Goal: Task Accomplishment & Management: Complete application form

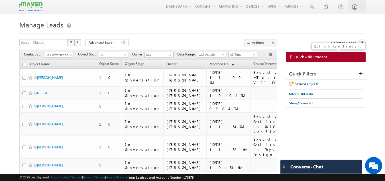
click at [319, 55] on span "Quick Add Student" at bounding box center [311, 56] width 33 height 5
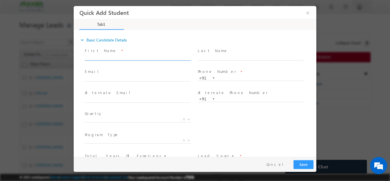
click at [148, 56] on input "text" at bounding box center [138, 57] width 106 height 6
type input "Chippagiri Vamsi Krishns"
click at [100, 79] on input "text" at bounding box center [138, 79] width 106 height 6
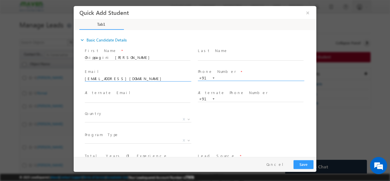
type input "u23ec020@svnitae.in"
click at [230, 78] on input "text" at bounding box center [251, 78] width 106 height 6
click at [134, 56] on input "Chippagiri Vamsi Krishns" at bounding box center [138, 57] width 106 height 6
type input "Chippagiri Vamsi Krishna"
click at [229, 77] on input "text" at bounding box center [251, 78] width 106 height 6
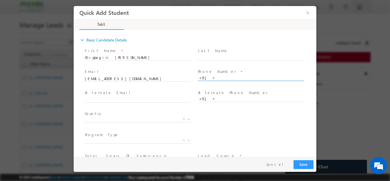
click at [223, 76] on input "text" at bounding box center [251, 78] width 106 height 6
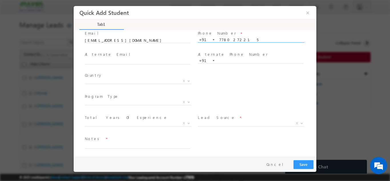
scroll to position [39, 0]
type input "7780272215"
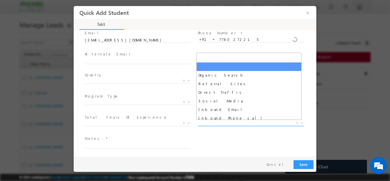
click at [204, 123] on span "X" at bounding box center [251, 123] width 106 height 6
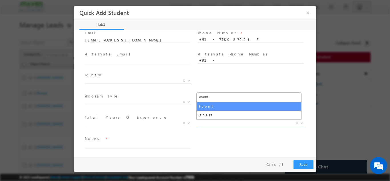
type input "event"
select select "Event"
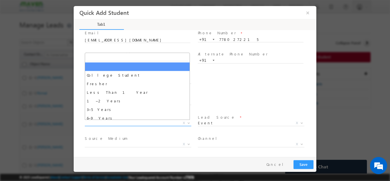
click at [145, 122] on span "X" at bounding box center [138, 123] width 106 height 6
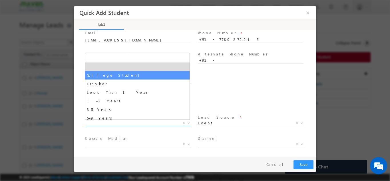
select select "College Student"
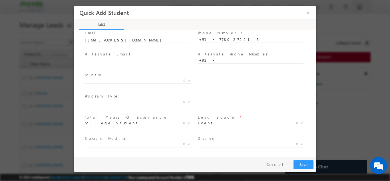
scroll to position [60, 0]
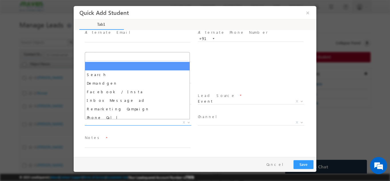
click at [167, 124] on span "X" at bounding box center [138, 122] width 106 height 6
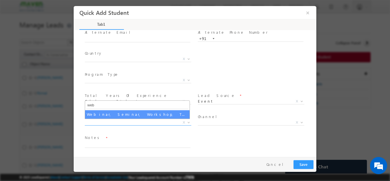
type input "web"
select select "Webinar, Seminar, Workshop, Tech Park Stall, Event"
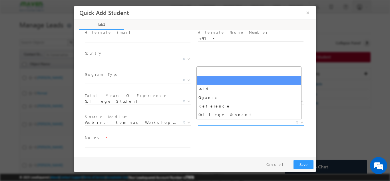
click at [211, 123] on span "X" at bounding box center [251, 122] width 106 height 6
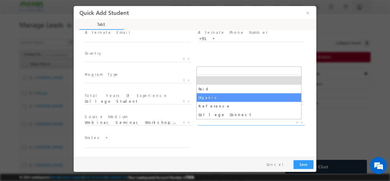
select select "Organic"
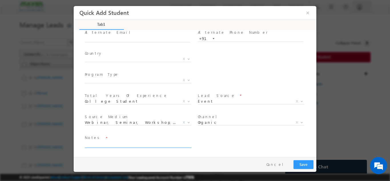
click at [143, 141] on textarea at bounding box center [138, 144] width 106 height 7
type textarea "snvit 3rd year stu."
click at [297, 160] on button "Save" at bounding box center [303, 163] width 20 height 9
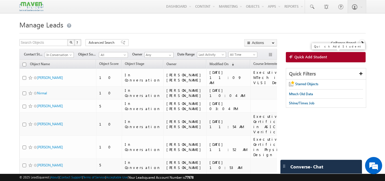
click at [309, 60] on link "Quick Add Student" at bounding box center [326, 57] width 80 height 10
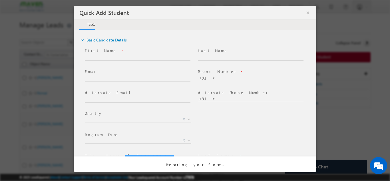
scroll to position [0, 0]
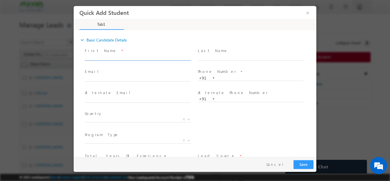
click at [121, 54] on input "text" at bounding box center [138, 57] width 106 height 6
type input "Sushmitha alur"
click at [115, 76] on input "text" at bounding box center [138, 79] width 106 height 6
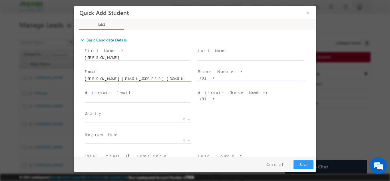
type input "sushmitha.alur@nxp.com"
click at [218, 77] on div "First Name * Sushmitha alur Last Name * Email * sushmitha.alur@nxp.com" at bounding box center [197, 119] width 237 height 147
click at [218, 77] on input "text" at bounding box center [251, 78] width 106 height 6
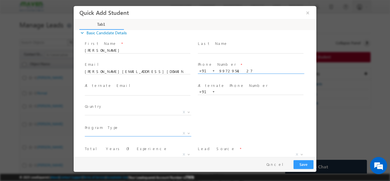
scroll to position [39, 0]
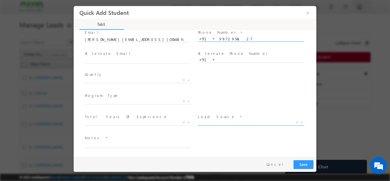
type input "9972954127"
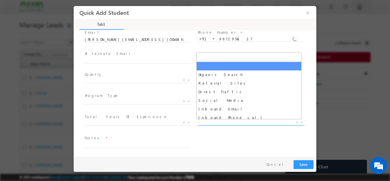
click at [240, 124] on span "X" at bounding box center [251, 122] width 106 height 6
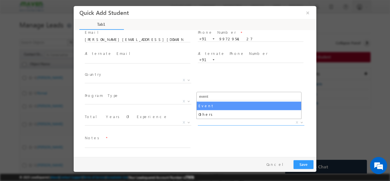
type input "event"
select select "Event"
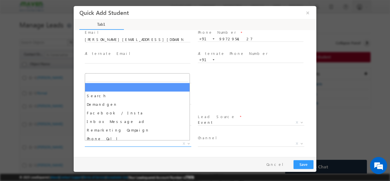
click at [125, 145] on span "X" at bounding box center [138, 143] width 106 height 6
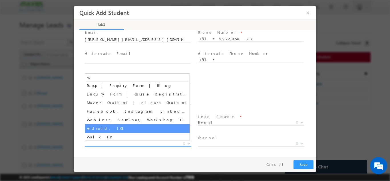
scroll to position [0, 0]
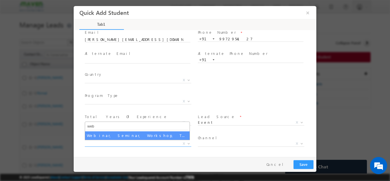
type input "web"
select select "Webinar, Seminar, Workshop, Tech Park Stall, Event"
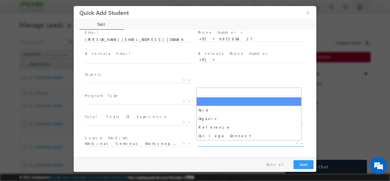
click at [233, 142] on span "X" at bounding box center [251, 143] width 106 height 6
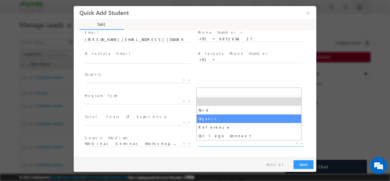
select select "Organic"
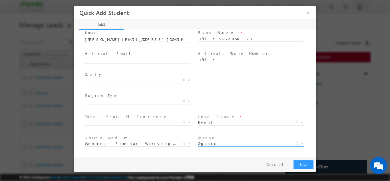
scroll to position [60, 0]
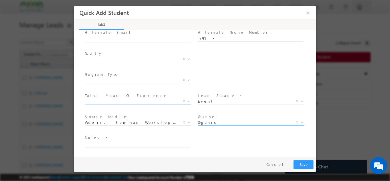
click at [114, 101] on span "X" at bounding box center [138, 101] width 106 height 6
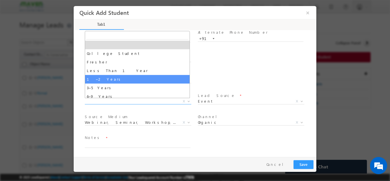
select select "1–2 Years"
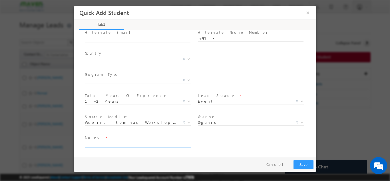
click at [103, 142] on textarea at bounding box center [138, 144] width 106 height 7
type textarea "nxp company"
click at [307, 161] on button "Save" at bounding box center [303, 163] width 20 height 9
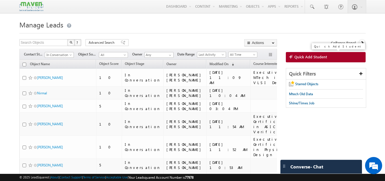
click at [318, 58] on span "Quick Add Student" at bounding box center [311, 56] width 33 height 5
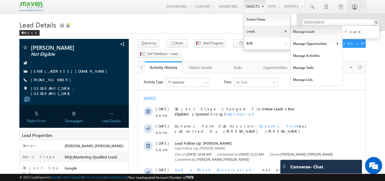
click at [294, 33] on link "Manage Leads" at bounding box center [317, 32] width 52 height 12
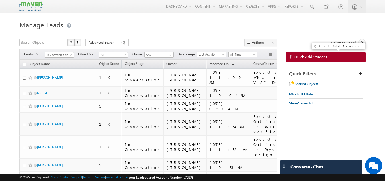
click at [305, 57] on span "Quick Add Student" at bounding box center [311, 56] width 33 height 5
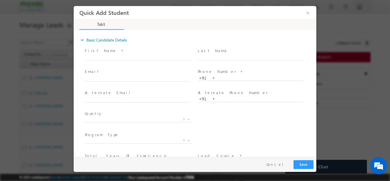
click at [161, 53] on div "First Name *" at bounding box center [140, 53] width 111 height 13
click at [159, 56] on input "text" at bounding box center [138, 57] width 106 height 6
type input "Bhupesh"
click at [219, 78] on input "text" at bounding box center [251, 78] width 106 height 6
type input "8095392752"
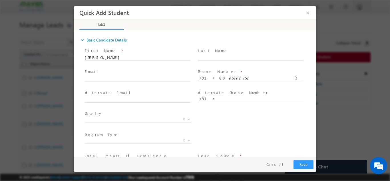
click at [150, 75] on div "Email *" at bounding box center [140, 74] width 111 height 13
click at [149, 77] on input "text" at bounding box center [138, 79] width 106 height 6
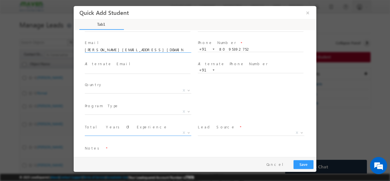
scroll to position [39, 0]
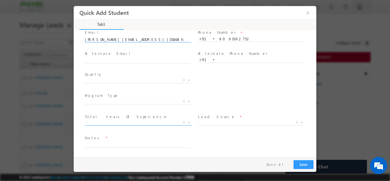
type input "bhupesh@mirafra.com"
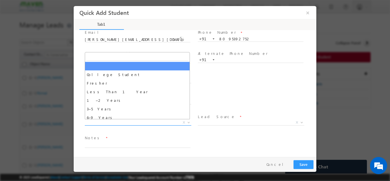
click at [165, 122] on span "X" at bounding box center [138, 122] width 106 height 6
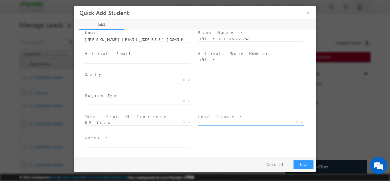
click at [208, 124] on span "Organic Search Referral Sites Direct Traffic Social Media Inbound Email Inbound…" at bounding box center [253, 123] width 111 height 7
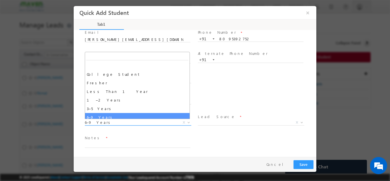
click at [154, 124] on span "College Student Fresher Less Than 1 Year 1–2 Years 3–5 Years 6–9 Years 10–15 Ye…" at bounding box center [140, 123] width 111 height 7
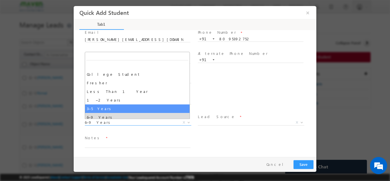
scroll to position [20, 0]
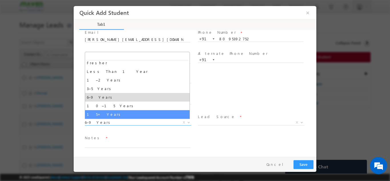
select select "15+ Years"
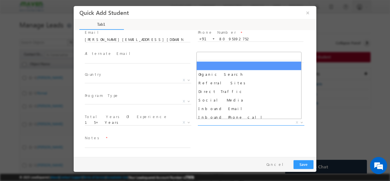
click at [223, 123] on span "X" at bounding box center [251, 122] width 106 height 6
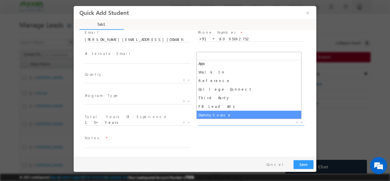
scroll to position [0, 0]
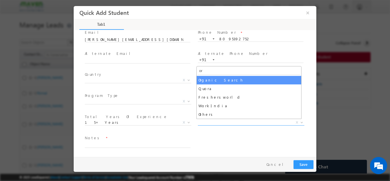
type input "org"
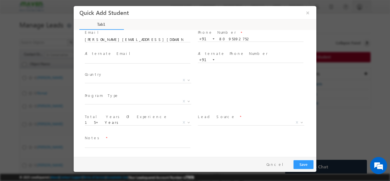
click at [165, 92] on span "Program Type *" at bounding box center [137, 95] width 105 height 6
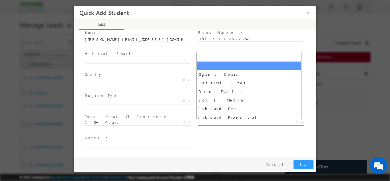
click at [212, 124] on span "Organic Search Referral Sites Direct Traffic Social Media Inbound Email Inbound…" at bounding box center [253, 123] width 111 height 7
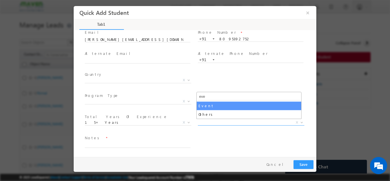
type input "eve"
select select "Event"
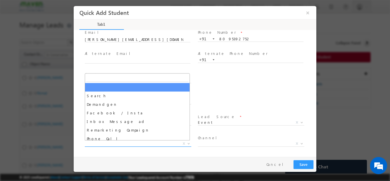
click at [147, 145] on span "Search Demandgen Facebook / Insta Inbox Message ad Remarketing Campaign Phone C…" at bounding box center [140, 144] width 111 height 7
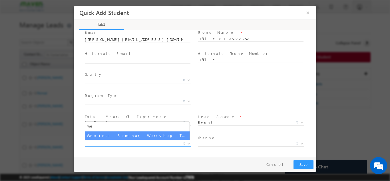
type input "we"
select select "Webinar, Seminar, Workshop, Tech Park Stall, Event"
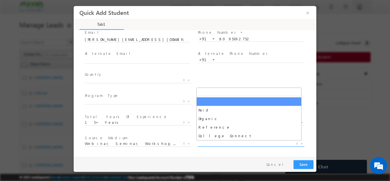
click at [223, 143] on span "X" at bounding box center [251, 143] width 106 height 6
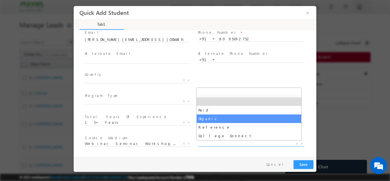
select select "Organic"
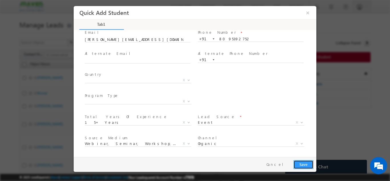
click at [303, 160] on button "Save" at bounding box center [303, 163] width 20 height 9
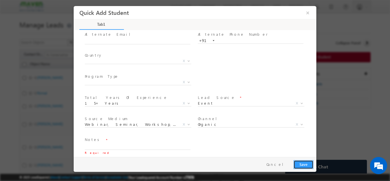
click at [303, 160] on button "Save" at bounding box center [303, 163] width 20 height 9
type textarea "cb"
click at [304, 161] on button "Save" at bounding box center [303, 163] width 20 height 9
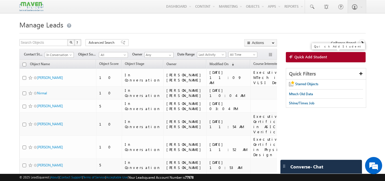
click at [309, 60] on link "Quick Add Student" at bounding box center [326, 57] width 80 height 10
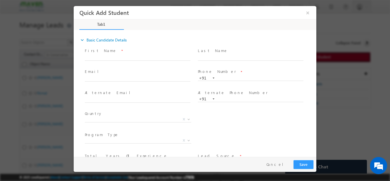
scroll to position [0, 0]
click at [127, 56] on input "text" at bounding box center [138, 57] width 106 height 6
type input "r"
type input "Rhythm J. Patel"
click at [101, 79] on input "text" at bounding box center [138, 79] width 106 height 6
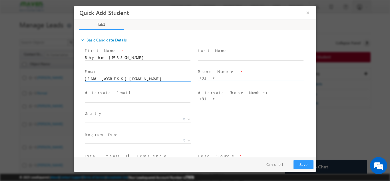
type input "rhythmpatel@gmail.com"
click at [228, 78] on input "text" at bounding box center [251, 78] width 106 height 6
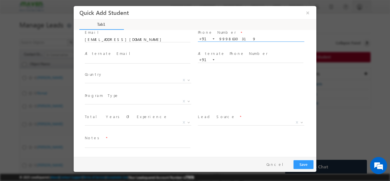
scroll to position [36, 0]
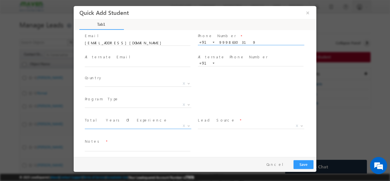
type input "9998630319"
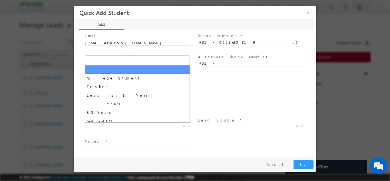
click at [135, 123] on span "X" at bounding box center [138, 126] width 106 height 6
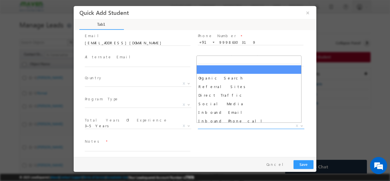
click at [219, 125] on span "X" at bounding box center [251, 126] width 106 height 6
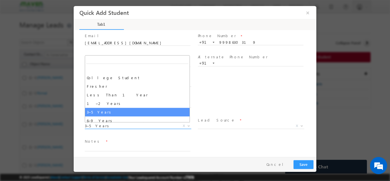
click at [110, 124] on span "3–5 Years" at bounding box center [131, 125] width 93 height 5
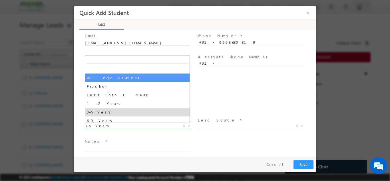
select select "College Student"
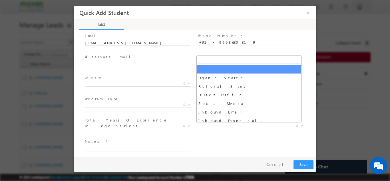
click at [215, 127] on span "X" at bounding box center [251, 126] width 106 height 6
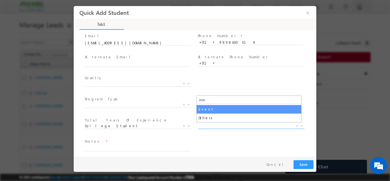
type input "eve"
select select "Event"
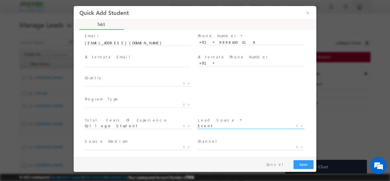
scroll to position [60, 0]
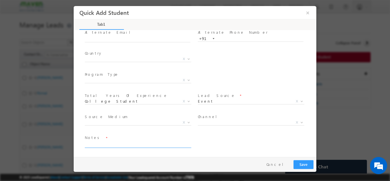
click at [130, 144] on textarea at bounding box center [138, 144] width 106 height 7
type textarea "snvit student 3rd year"
click at [303, 162] on button "Save" at bounding box center [303, 163] width 20 height 9
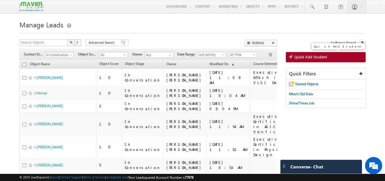
click at [308, 60] on link "Quick Add Student" at bounding box center [326, 57] width 80 height 10
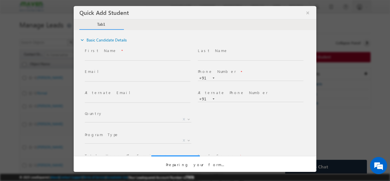
scroll to position [0, 0]
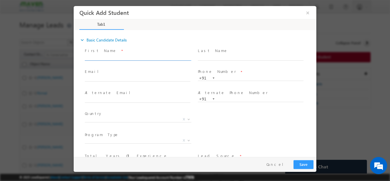
click at [132, 58] on input "text" at bounding box center [138, 57] width 106 height 6
type input "nithya Niharika BV"
click at [113, 78] on input "text" at bounding box center [138, 79] width 106 height 6
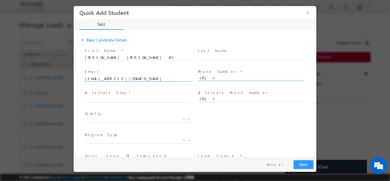
type input "nithyabv28@gmail.com"
click at [221, 79] on input "text" at bounding box center [251, 78] width 106 height 6
click at [125, 54] on input "nithya Niharika BV" at bounding box center [138, 57] width 106 height 6
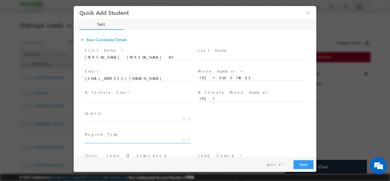
scroll to position [39, 0]
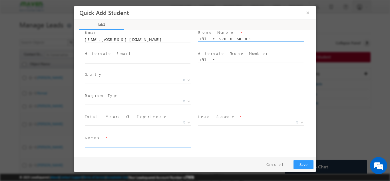
click at [123, 142] on textarea at bounding box center [138, 144] width 106 height 7
click at [115, 141] on div "Notes *" at bounding box center [140, 140] width 111 height 13
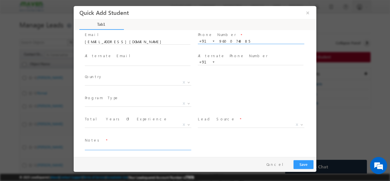
click at [111, 146] on textarea at bounding box center [138, 146] width 106 height 7
type input "960074085"
click at [108, 144] on textarea at bounding box center [138, 146] width 106 height 7
type textarea "dnp"
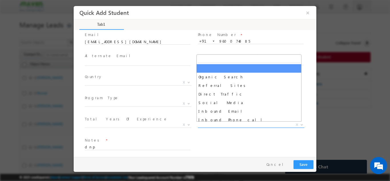
click at [202, 124] on span "X" at bounding box center [251, 125] width 106 height 6
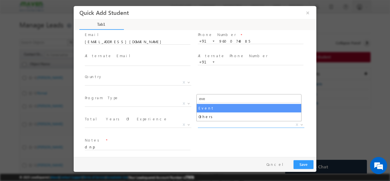
type input "eve"
select select "Event"
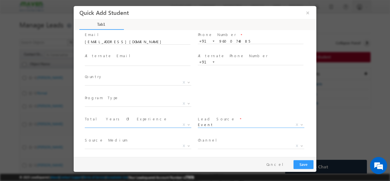
scroll to position [60, 0]
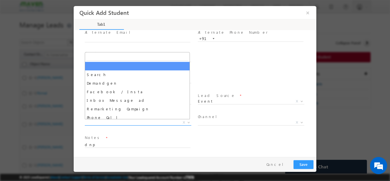
click at [154, 124] on span "X" at bounding box center [138, 122] width 106 height 6
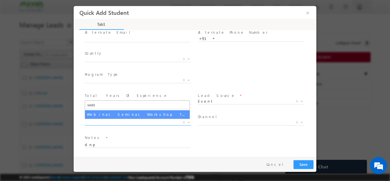
type input "webi"
select select "Webinar, Seminar, Workshop, Tech Park Stall, Event"
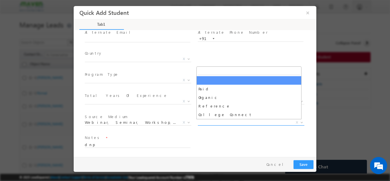
click at [220, 120] on span "X" at bounding box center [251, 122] width 106 height 6
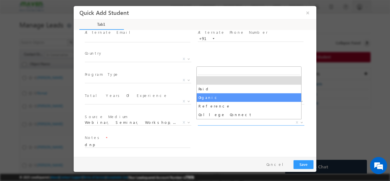
select select "Organic"
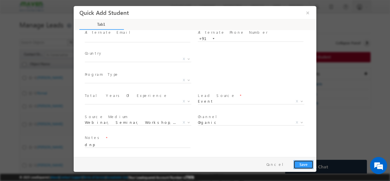
click at [306, 165] on button "Save" at bounding box center [303, 163] width 20 height 9
type input "9600740850"
click at [104, 145] on textarea "dnp" at bounding box center [138, 144] width 106 height 7
type textarea "dnp 9 digit number given"
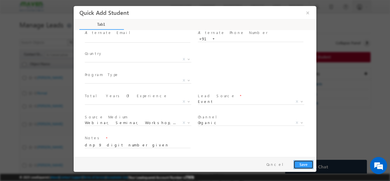
click at [301, 162] on button "Save" at bounding box center [303, 163] width 20 height 9
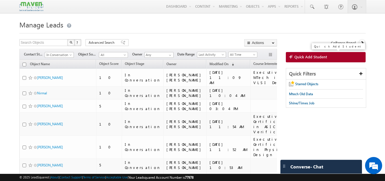
click at [302, 54] on link "Quick Add Student" at bounding box center [326, 57] width 80 height 10
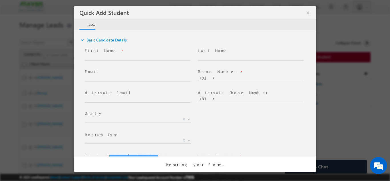
scroll to position [0, 0]
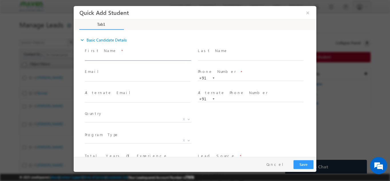
click at [115, 59] on input "text" at bounding box center [138, 57] width 106 height 6
type input "Divya K"
click at [219, 77] on input "text" at bounding box center [251, 78] width 106 height 6
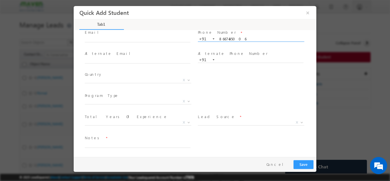
scroll to position [39, 0]
type input "8667435006"
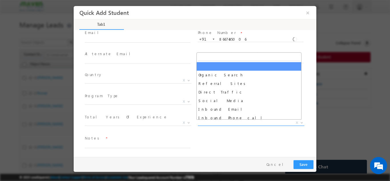
click at [207, 122] on span "X" at bounding box center [251, 123] width 106 height 6
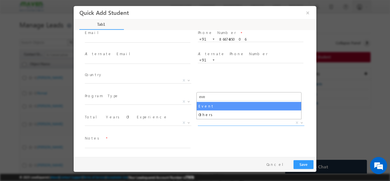
type input "eve"
select select "Event"
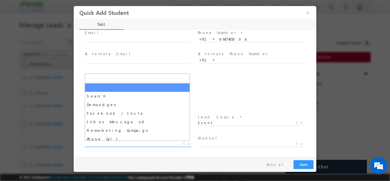
click at [136, 142] on span "X" at bounding box center [138, 144] width 106 height 6
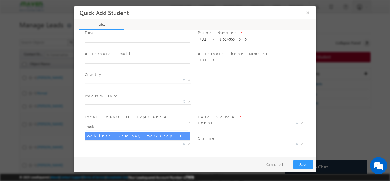
type input "web"
select select "Webinar, Seminar, Workshop, Tech Park Stall, Event"
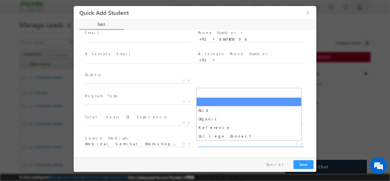
click at [212, 145] on span "X" at bounding box center [251, 144] width 106 height 6
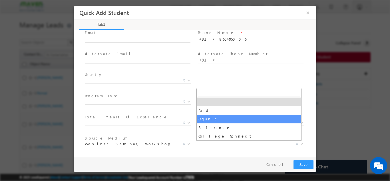
select select "Organic"
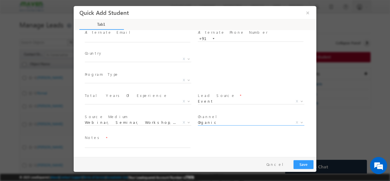
scroll to position [60, 0]
click at [150, 146] on textarea at bounding box center [138, 144] width 106 height 7
type textarea "aurdia"
click at [312, 161] on button "Save" at bounding box center [303, 163] width 20 height 9
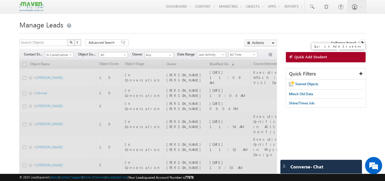
click at [314, 59] on span "Quick Add Student" at bounding box center [311, 56] width 33 height 5
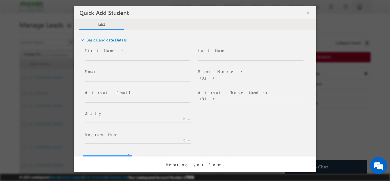
scroll to position [0, 0]
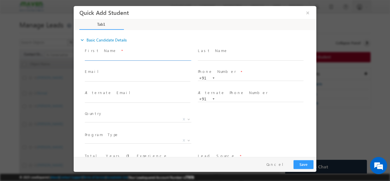
click at [106, 59] on input "text" at bounding box center [138, 57] width 106 height 6
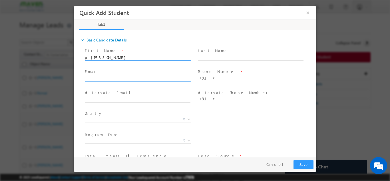
type input "p vijay kumar"
click at [156, 77] on input "text" at bounding box center [138, 79] width 106 height 6
type input "puvadhivijay@gmail.com"
click at [233, 80] on span "+91" at bounding box center [253, 78] width 111 height 6
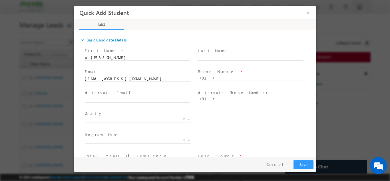
click at [233, 79] on input "text" at bounding box center [251, 78] width 106 height 6
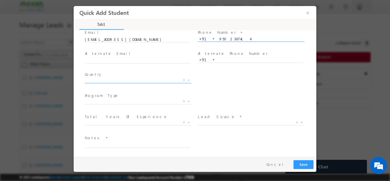
scroll to position [39, 0]
type input "9502367414"
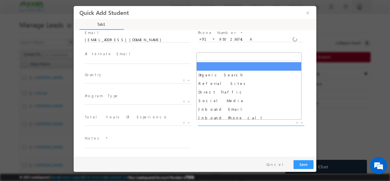
click at [209, 124] on span "X" at bounding box center [251, 123] width 106 height 6
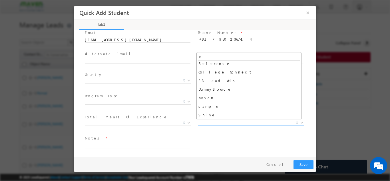
scroll to position [0, 0]
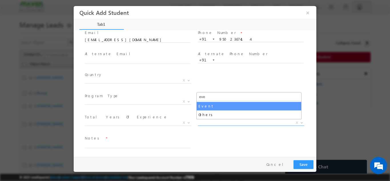
type input "eve"
select select "Event"
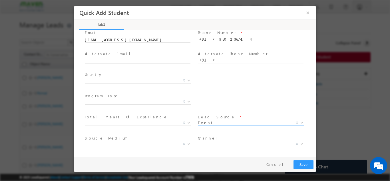
click at [122, 142] on span "X" at bounding box center [138, 144] width 106 height 6
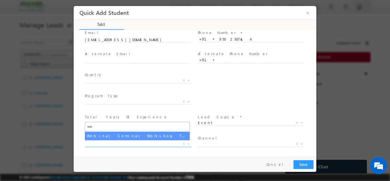
type input "we"
select select "Webinar, Seminar, Workshop, Tech Park Stall, Event"
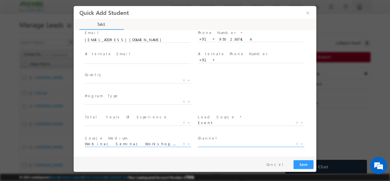
click at [209, 143] on span "X" at bounding box center [251, 144] width 106 height 6
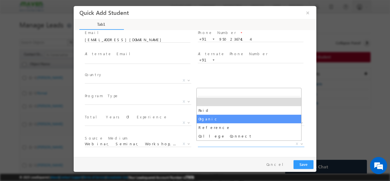
select select "Organic"
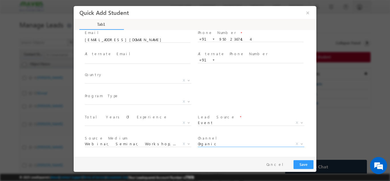
scroll to position [60, 0]
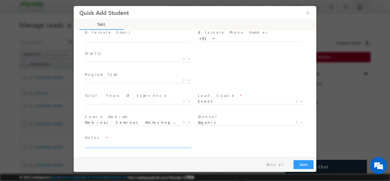
click at [117, 142] on textarea at bounding box center [138, 144] width 106 height 7
type textarea "finay graduate"
click at [308, 159] on button "Save" at bounding box center [303, 163] width 20 height 9
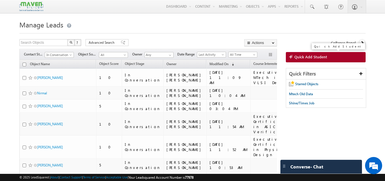
click at [319, 57] on span "Quick Add Student" at bounding box center [311, 56] width 33 height 5
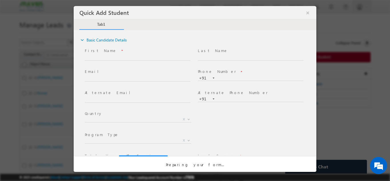
scroll to position [0, 0]
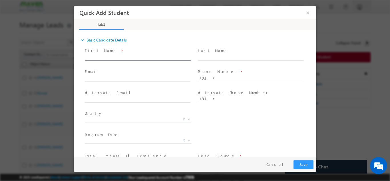
click at [100, 56] on input "text" at bounding box center [138, 57] width 106 height 6
type input "Navin Agarwal"
click at [133, 79] on input "text" at bounding box center [138, 79] width 106 height 6
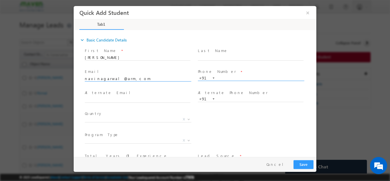
type input "navinagarwal@arm,com"
click at [221, 76] on input "text" at bounding box center [251, 78] width 106 height 6
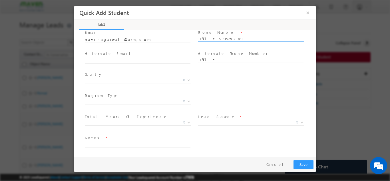
scroll to position [39, 0]
type input "9535792361"
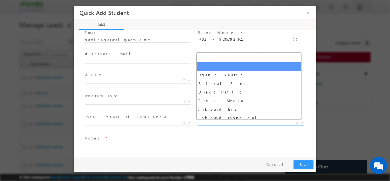
click at [218, 124] on span "X" at bounding box center [251, 123] width 106 height 6
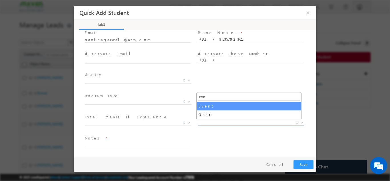
type input "eve"
select select "Event"
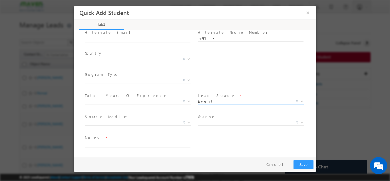
scroll to position [60, 0]
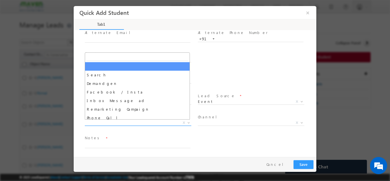
click at [153, 123] on span "X" at bounding box center [138, 123] width 106 height 6
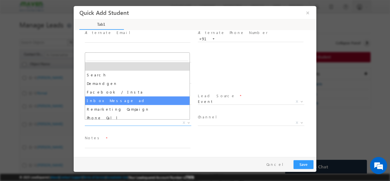
scroll to position [97, 0]
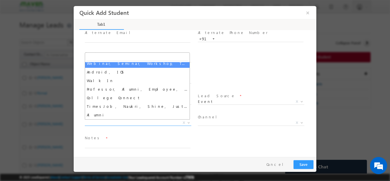
select select "Webinar, Seminar, Workshop, Tech Park Stall, Event"
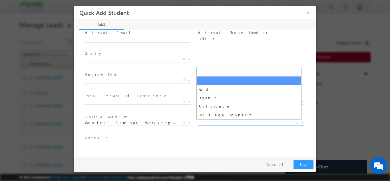
click at [230, 120] on span "X" at bounding box center [251, 123] width 106 height 6
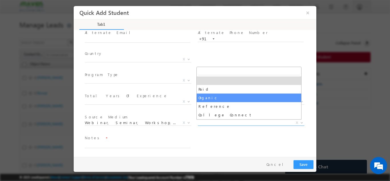
select select "Organic"
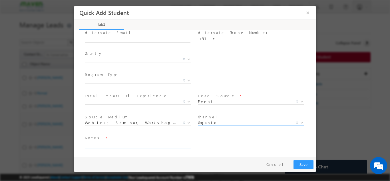
click at [152, 146] on textarea at bounding box center [138, 144] width 106 height 7
type textarea "ARM company"
click at [305, 161] on button "Save" at bounding box center [303, 163] width 20 height 9
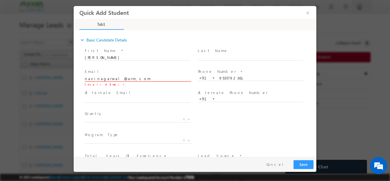
click at [93, 77] on input "navinagarwal@arm,com" at bounding box center [138, 79] width 106 height 6
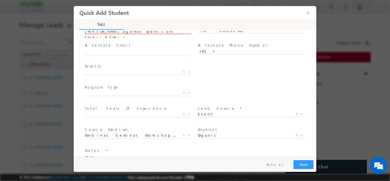
scroll to position [60, 0]
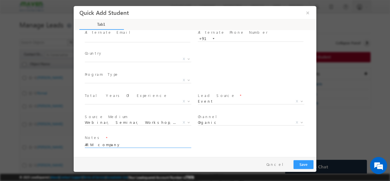
type input "navin.agarwal@arm,com"
click at [116, 143] on textarea "ARM company" at bounding box center [138, 144] width 106 height 7
type textarea "ARM company principal design engg"
click at [303, 166] on button "Save" at bounding box center [303, 163] width 20 height 9
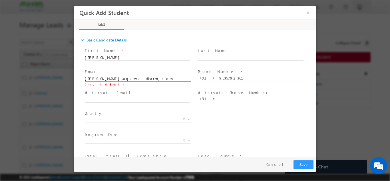
click at [118, 76] on input "navin.agarwal@arm,com" at bounding box center [138, 79] width 106 height 6
type input "navin.agarwal@arm.com"
click at [311, 163] on button "Save" at bounding box center [303, 163] width 20 height 9
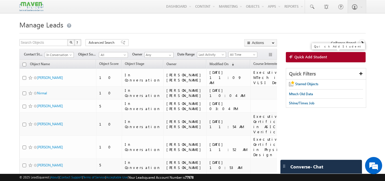
click at [314, 59] on span "Quick Add Student" at bounding box center [311, 56] width 33 height 5
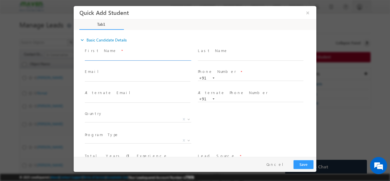
click at [107, 59] on input "text" at bounding box center [138, 57] width 106 height 6
type input "pragati kumari"
click at [100, 76] on input "text" at bounding box center [138, 79] width 106 height 6
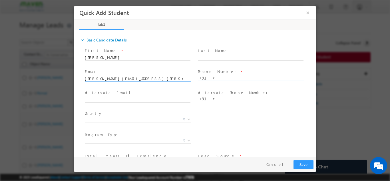
type input "pragati.k.chaubey@gmail.com"
click at [224, 79] on input "text" at bounding box center [251, 78] width 106 height 6
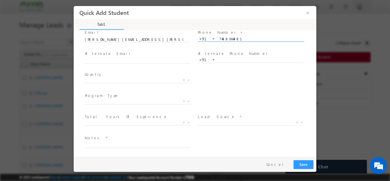
scroll to position [39, 0]
type input "7488364981"
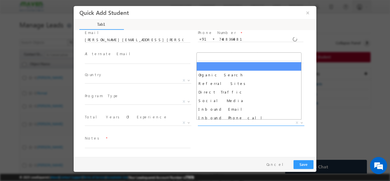
click at [209, 123] on span "X" at bounding box center [251, 123] width 106 height 6
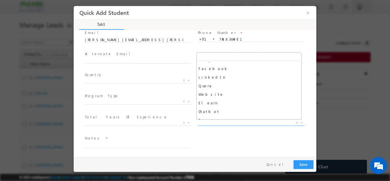
scroll to position [87, 0]
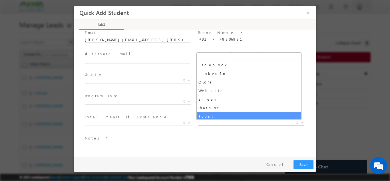
select select "Event"
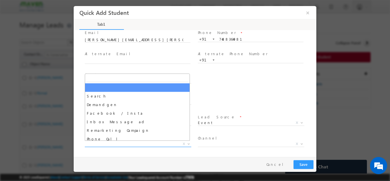
click at [137, 142] on span "X" at bounding box center [138, 144] width 106 height 6
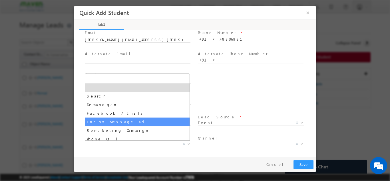
scroll to position [97, 0]
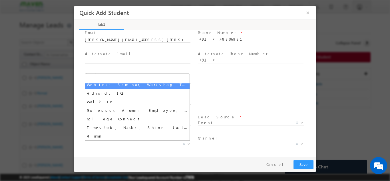
select select "Webinar, Seminar, Workshop, Tech Park Stall, Event"
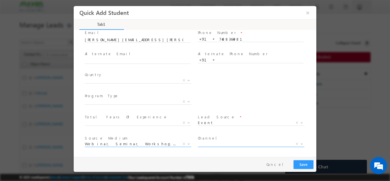
click at [204, 141] on span "X" at bounding box center [251, 144] width 106 height 6
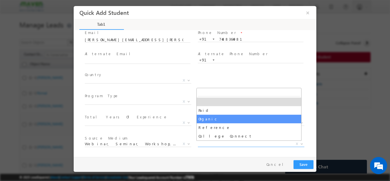
select select "Organic"
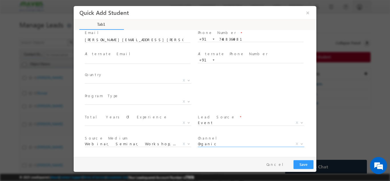
scroll to position [60, 0]
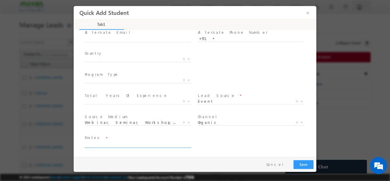
click at [138, 141] on textarea at bounding box center [138, 144] width 106 height 7
type textarea "college student cmrit"
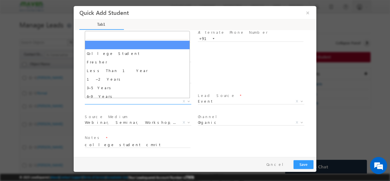
click at [93, 99] on span "X" at bounding box center [138, 101] width 106 height 6
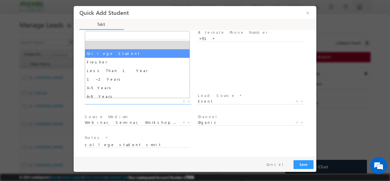
select select "College Student"
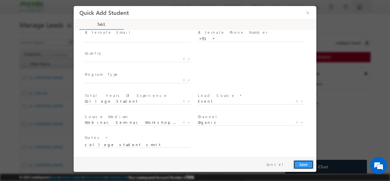
click at [308, 162] on button "Save" at bounding box center [303, 163] width 20 height 9
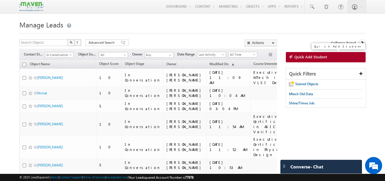
click at [307, 61] on link "Quick Add Student" at bounding box center [326, 57] width 80 height 10
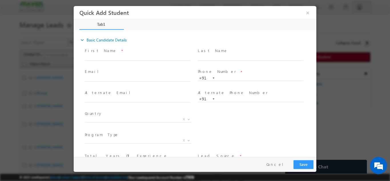
scroll to position [0, 0]
click at [147, 55] on input "text" at bounding box center [138, 57] width 106 height 6
type input "Athul s. kumar"
click at [125, 80] on input "text" at bounding box center [138, 79] width 106 height 6
click at [110, 57] on input "Athul s. kumar" at bounding box center [138, 57] width 106 height 6
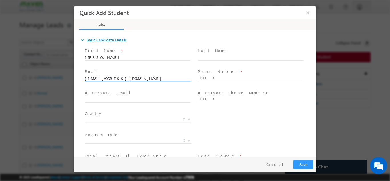
click at [115, 78] on input "athulsantoshkumat@gmail.com" at bounding box center [138, 79] width 106 height 6
type input "athulsantoshkumar@gmail.com"
click at [225, 75] on input "text" at bounding box center [251, 78] width 106 height 6
type input "9526370142"
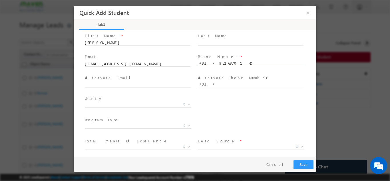
scroll to position [39, 0]
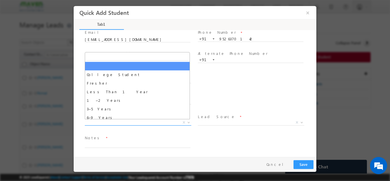
click at [125, 125] on span "College Student Fresher Less Than 1 Year 1–2 Years 3–5 Years 6–9 Years 10–15 Ye…" at bounding box center [140, 123] width 111 height 7
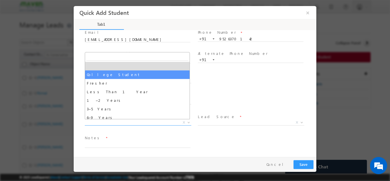
select select "College Student"
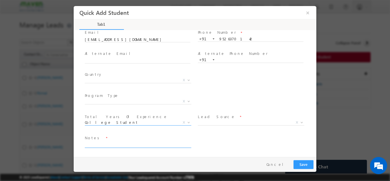
click at [132, 143] on textarea at bounding box center [138, 144] width 106 height 7
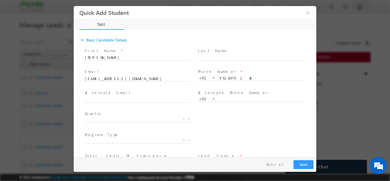
type textarea "MITS"
drag, startPoint x: 123, startPoint y: 53, endPoint x: 120, endPoint y: 57, distance: 4.9
click at [120, 57] on div "First Name * Athul s. kumar" at bounding box center [140, 53] width 111 height 13
click at [120, 57] on input "Athul s. kumar" at bounding box center [138, 57] width 106 height 6
type input "A"
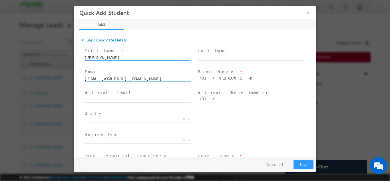
type input "Gaurav Goel"
drag, startPoint x: 140, startPoint y: 78, endPoint x: 24, endPoint y: 73, distance: 115.7
click at [74, 73] on html "Quick Add Student × Tab1 45% Completed *" at bounding box center [195, 81] width 242 height 151
type input "goel.gaurav@siemens.com"
drag, startPoint x: 244, startPoint y: 77, endPoint x: 213, endPoint y: 76, distance: 30.5
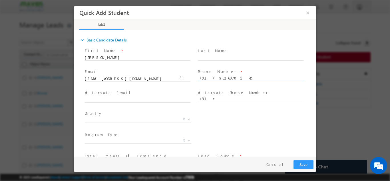
click at [213, 76] on div "+91-9526370142 9526370142 +91" at bounding box center [253, 78] width 111 height 6
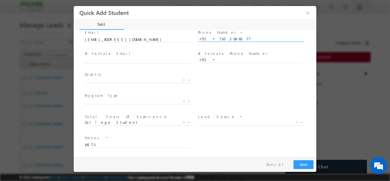
scroll to position [38, 0]
type input "7302686077"
click at [165, 126] on span "College Student X" at bounding box center [138, 125] width 106 height 6
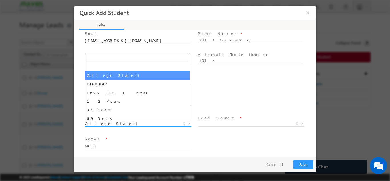
click at [162, 124] on span "College Student" at bounding box center [131, 122] width 93 height 5
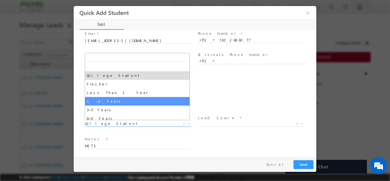
scroll to position [20, 0]
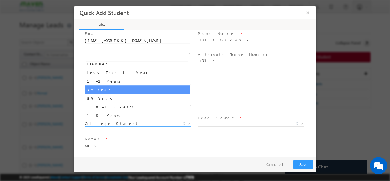
drag, startPoint x: 144, startPoint y: 96, endPoint x: 136, endPoint y: 90, distance: 10.3
select select "3–5 Years"
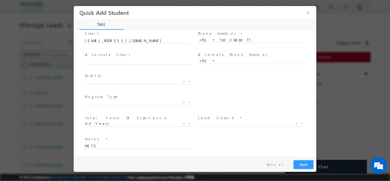
click at [136, 90] on span at bounding box center [137, 88] width 105 height 6
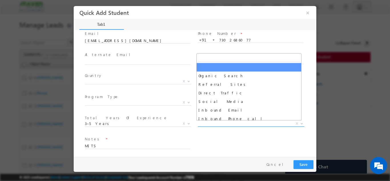
click at [208, 124] on span "X" at bounding box center [251, 123] width 106 height 6
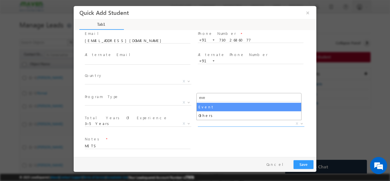
type input "eve"
select select "Event"
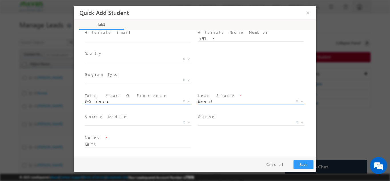
scroll to position [60, 0]
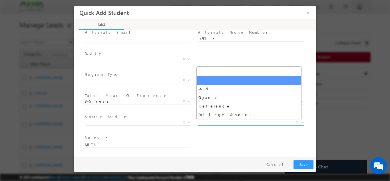
click at [209, 122] on span "X" at bounding box center [251, 122] width 106 height 6
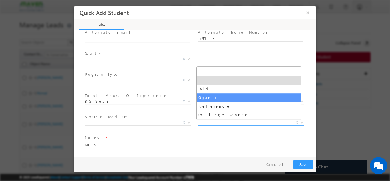
select select "Organic"
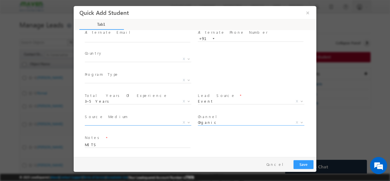
click at [153, 124] on span "X" at bounding box center [138, 122] width 106 height 6
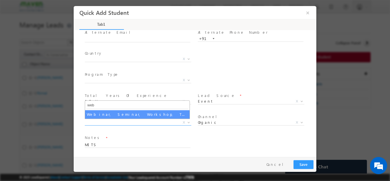
type input "web"
select select "Webinar, Seminar, Workshop, Tech Park Stall, Event"
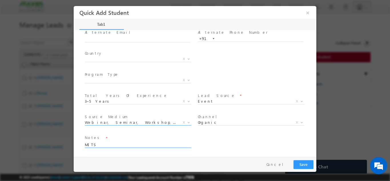
click at [141, 146] on textarea "MITS" at bounding box center [138, 144] width 106 height 7
type textarea "M"
type textarea "product engg 4 years exp. in siemens"
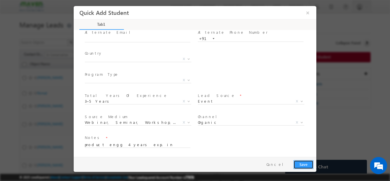
click at [300, 162] on button "Save" at bounding box center [303, 163] width 20 height 9
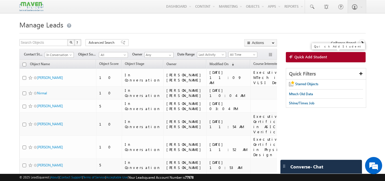
click at [329, 60] on link "Quick Add Student" at bounding box center [326, 57] width 80 height 10
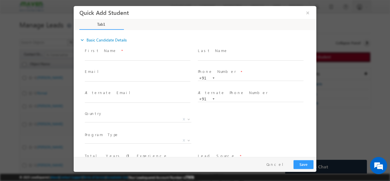
scroll to position [0, 0]
click at [132, 57] on input "text" at bounding box center [138, 57] width 106 height 6
type input "prananya"
click at [149, 77] on input "text" at bounding box center [138, 79] width 106 height 6
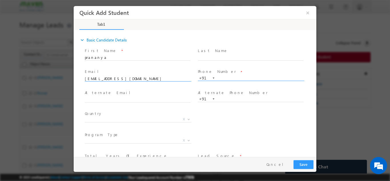
type input "reddyprananya@gmail.com"
click at [225, 78] on input "text" at bounding box center [251, 78] width 106 height 6
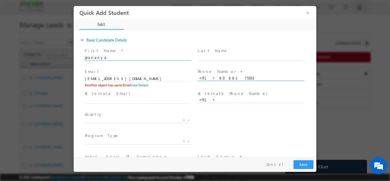
type input "8088175553"
click at [107, 57] on input "prananya" at bounding box center [138, 57] width 106 height 6
type input "p"
type input "Mukund Rathi"
drag, startPoint x: 146, startPoint y: 74, endPoint x: 110, endPoint y: 77, distance: 36.0
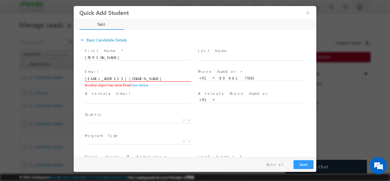
click at [110, 77] on div "Email * reddyprananya@gmail.com Another object has same Email View Details Woul…" at bounding box center [140, 78] width 111 height 20
click at [110, 77] on input "reddyprananya@gmail.com" at bounding box center [138, 79] width 106 height 6
type input "rathimukund@gmail.com"
click at [241, 78] on input "8088175553" at bounding box center [251, 78] width 106 height 6
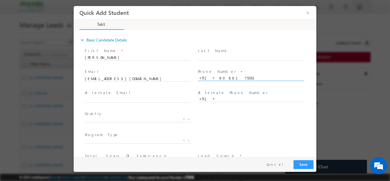
drag, startPoint x: 241, startPoint y: 78, endPoint x: 197, endPoint y: 79, distance: 44.2
click at [198, 79] on div "+91-8088175553 8088175553 +91" at bounding box center [253, 78] width 111 height 6
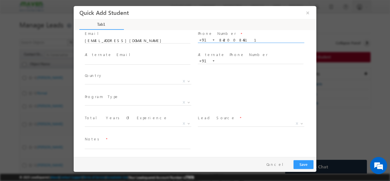
scroll to position [39, 0]
type input "8420084511"
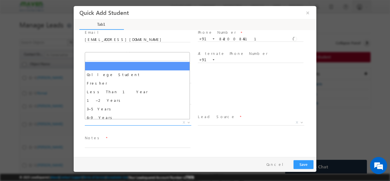
click at [111, 124] on span "X" at bounding box center [138, 122] width 106 height 6
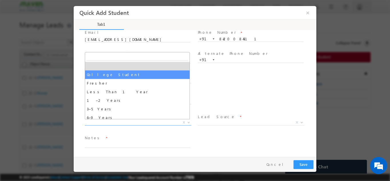
select select "College Student"
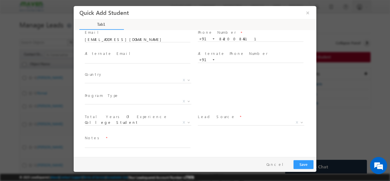
click at [216, 124] on span "Organic Search Referral Sites Direct Traffic Social Media Inbound Email Inbound…" at bounding box center [253, 123] width 111 height 7
click at [215, 124] on span "X" at bounding box center [251, 122] width 106 height 6
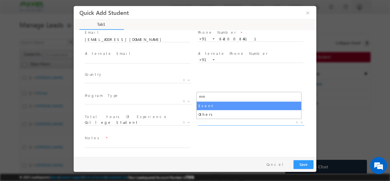
type input "eve"
select select "Event"
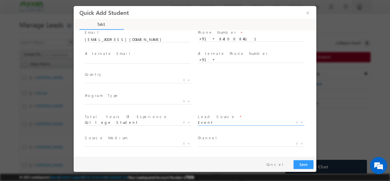
scroll to position [60, 0]
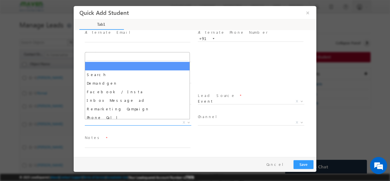
click at [127, 120] on span "X" at bounding box center [138, 122] width 106 height 6
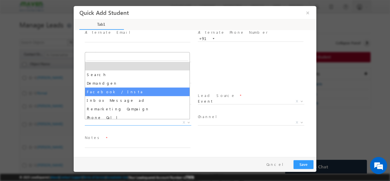
scroll to position [97, 0]
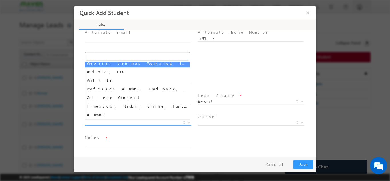
select select "Webinar, Seminar, Workshop, Tech Park Stall, Event"
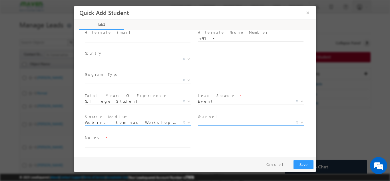
click at [210, 120] on span "X" at bounding box center [251, 122] width 106 height 6
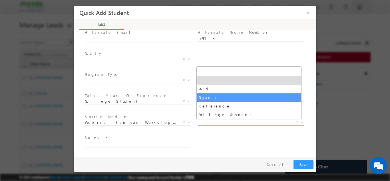
select select "Organic"
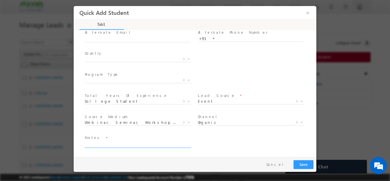
click at [116, 144] on textarea at bounding box center [138, 144] width 106 height 7
type textarea "iit kottayam student"
click at [309, 160] on button "Save" at bounding box center [303, 163] width 20 height 9
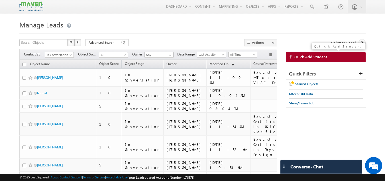
click at [319, 58] on span "Quick Add Student" at bounding box center [311, 56] width 33 height 5
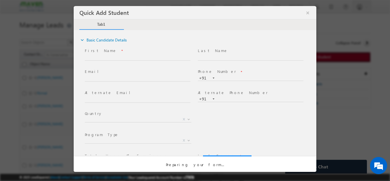
scroll to position [0, 0]
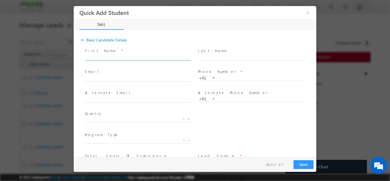
click at [115, 58] on input "text" at bounding box center [138, 57] width 106 height 6
type input "Shyam"
click at [92, 78] on input "text" at bounding box center [138, 79] width 106 height 6
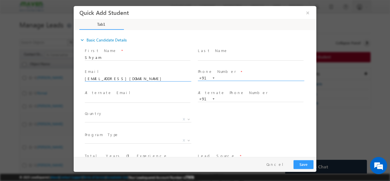
type input "chaudharyshyam50@gmail.com"
click at [217, 78] on input "text" at bounding box center [251, 78] width 106 height 6
type input "9632438047"
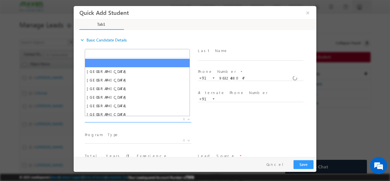
click at [152, 118] on span "X" at bounding box center [138, 119] width 106 height 6
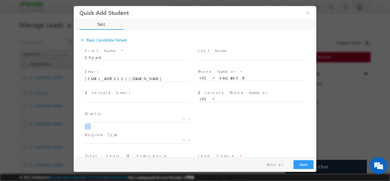
drag, startPoint x: 230, startPoint y: 113, endPoint x: 254, endPoint y: 134, distance: 31.9
click at [254, 134] on div "First Name * Shyam Last Name * Email * chaudharyshyam50@gmail.com" at bounding box center [197, 119] width 237 height 147
click at [202, 126] on div "Country * Afghanistan Albania Algeria Andorra Angola Antigua and Barbuda Argent…" at bounding box center [200, 119] width 233 height 21
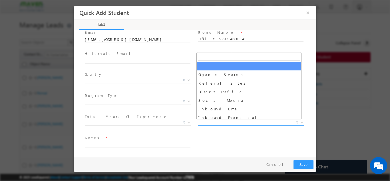
click at [239, 121] on span "X" at bounding box center [251, 122] width 106 height 6
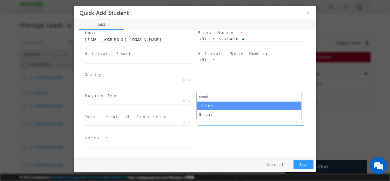
type input "event"
select select "Event"
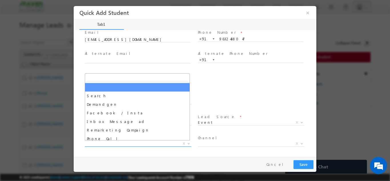
click at [133, 144] on span "X" at bounding box center [138, 143] width 106 height 6
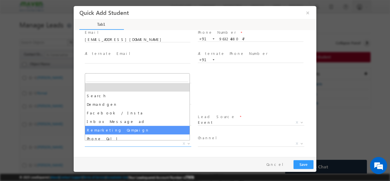
scroll to position [97, 0]
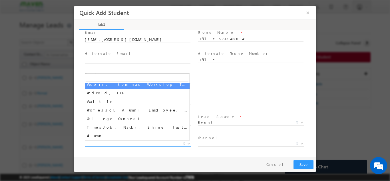
select select "Webinar, Seminar, Workshop, Tech Park Stall, Event"
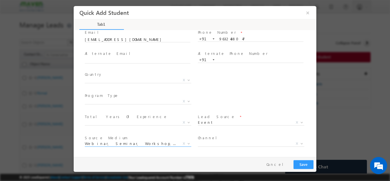
scroll to position [60, 0]
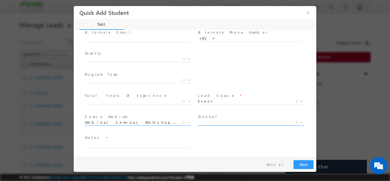
click at [234, 121] on span "X" at bounding box center [251, 122] width 106 height 6
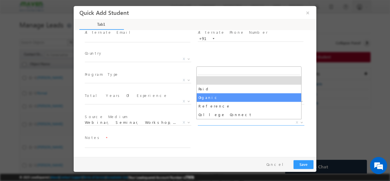
select select "Organic"
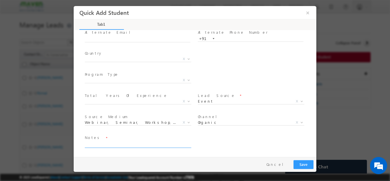
click at [143, 145] on textarea at bounding box center [138, 144] width 106 height 7
type textarea "soc validatiion 4 years exp."
click at [305, 166] on button "Save" at bounding box center [303, 163] width 20 height 9
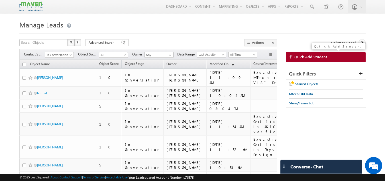
click at [300, 60] on link "Quick Add Student" at bounding box center [326, 57] width 80 height 10
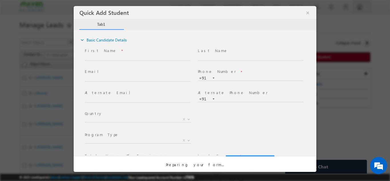
scroll to position [0, 0]
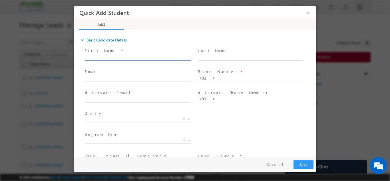
click at [140, 59] on input "text" at bounding box center [138, 57] width 106 height 6
type input "pujari karthik"
click at [160, 78] on input "text" at bounding box center [138, 79] width 106 height 6
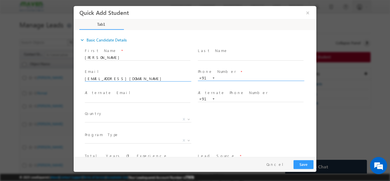
type input "pujarikarthik833@gmail.com"
click at [237, 76] on input "text" at bounding box center [251, 78] width 106 height 6
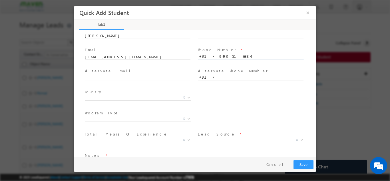
scroll to position [22, 0]
type input "9490516384"
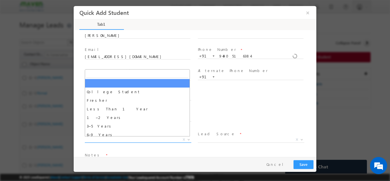
click at [114, 138] on span "X" at bounding box center [138, 139] width 106 height 6
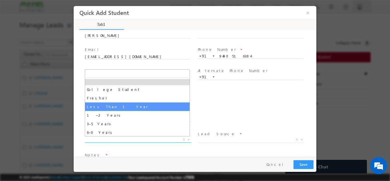
scroll to position [3, 0]
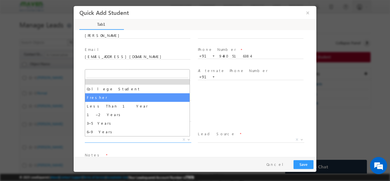
select select "Fresher"
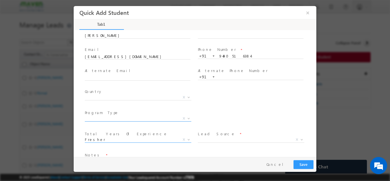
scroll to position [39, 0]
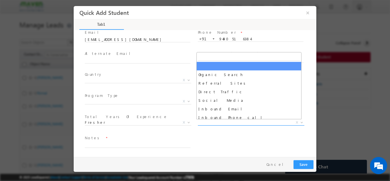
click at [211, 122] on span "X" at bounding box center [251, 122] width 106 height 6
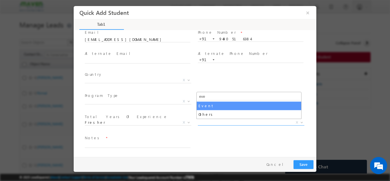
type input "eve"
select select "Event"
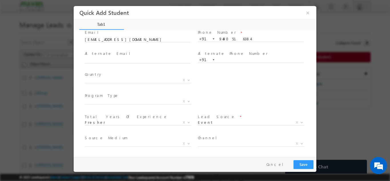
click at [113, 140] on span "Source Medium *" at bounding box center [137, 137] width 105 height 6
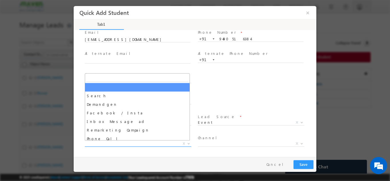
click at [110, 141] on span "X" at bounding box center [138, 143] width 106 height 6
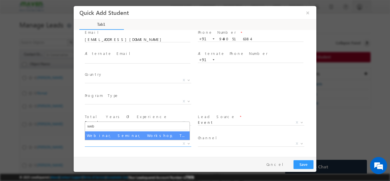
type input "web"
select select "Webinar, Seminar, Workshop, Tech Park Stall, Event"
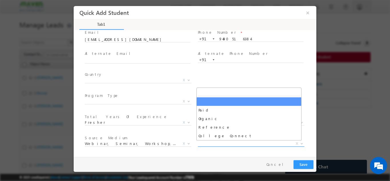
click at [207, 142] on span "X" at bounding box center [251, 143] width 106 height 6
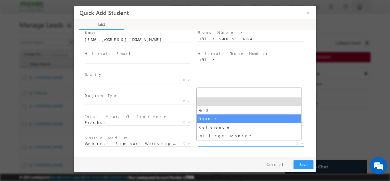
select select "Organic"
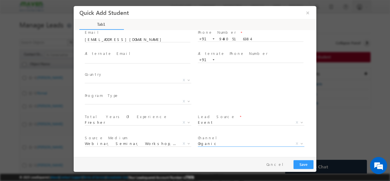
scroll to position [60, 0]
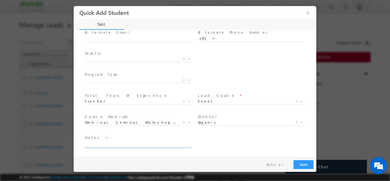
click at [127, 145] on textarea at bounding box center [138, 144] width 106 height 7
type textarea "0 exp. rgukt rkvalley"
click at [302, 163] on button "Save" at bounding box center [303, 163] width 20 height 9
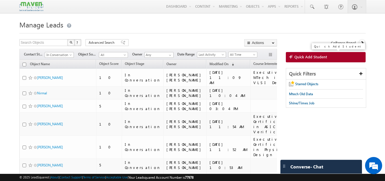
click at [302, 60] on link "Quick Add Student" at bounding box center [326, 57] width 80 height 10
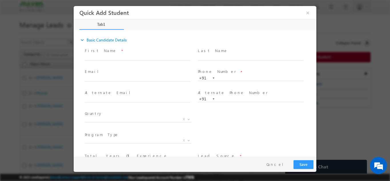
scroll to position [0, 0]
click at [98, 58] on input "text" at bounding box center [138, 57] width 106 height 6
type input "[PERSON_NAME]"
click at [219, 74] on span "Phone Number *" at bounding box center [250, 71] width 105 height 6
click at [219, 75] on input "text" at bounding box center [251, 78] width 106 height 6
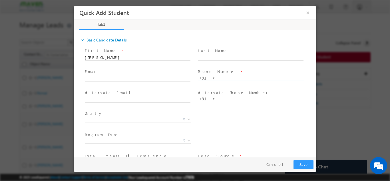
paste input "7765010589"
type input "7765010589"
click at [145, 80] on span at bounding box center [140, 78] width 111 height 6
paste input "rajnishrj33@gmail.com"
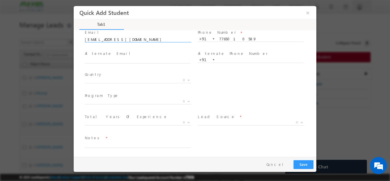
scroll to position [39, 0]
type input "rajnishrj33@gmail.com"
click at [234, 121] on span "X" at bounding box center [251, 122] width 106 height 6
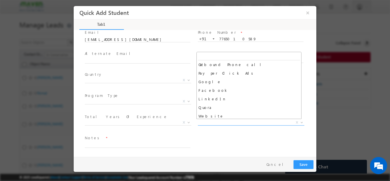
scroll to position [62, 0]
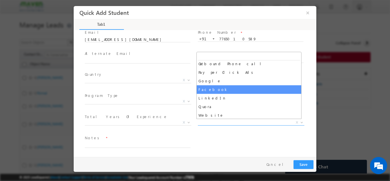
select select "Facebook"
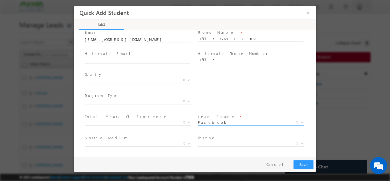
scroll to position [60, 0]
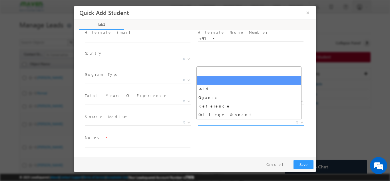
click at [213, 122] on span "X" at bounding box center [251, 122] width 106 height 6
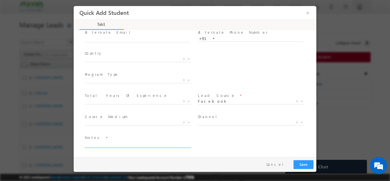
click at [151, 145] on textarea at bounding box center [138, 144] width 106 height 7
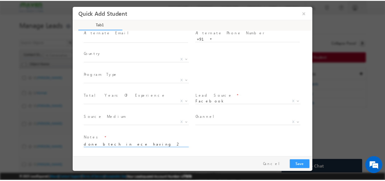
scroll to position [1, 0]
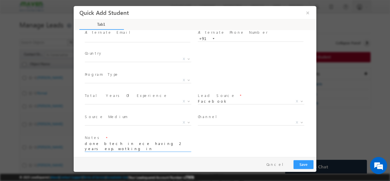
type textarea "done btech in ece having 2 years exp. wotking in delhi pitch for iit roorkee pd…"
click at [302, 163] on button "Save" at bounding box center [303, 163] width 20 height 9
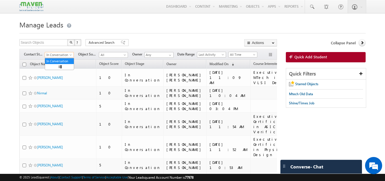
click at [64, 53] on span "In Conversation" at bounding box center [58, 54] width 27 height 5
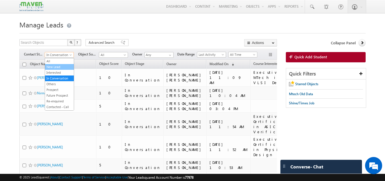
click at [57, 68] on link "New Lead" at bounding box center [59, 66] width 29 height 5
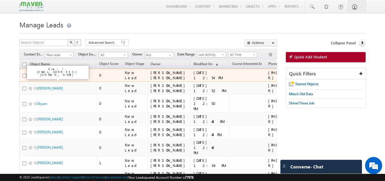
click at [40, 77] on link "[PERSON_NAME]" at bounding box center [50, 75] width 26 height 4
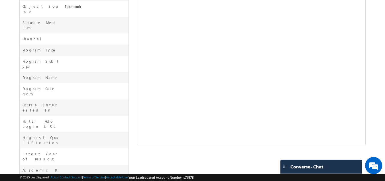
scroll to position [207, 0]
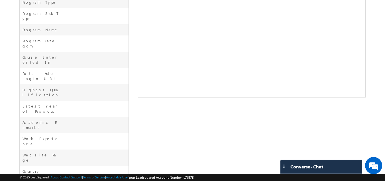
drag, startPoint x: 113, startPoint y: 161, endPoint x: 64, endPoint y: 145, distance: 51.9
copy span "done btech in ece having 2 years exp. wotking in delhi pitch for iit roorkee pd…"
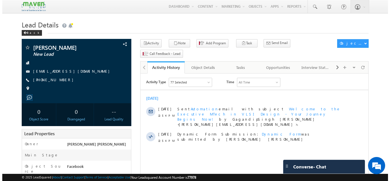
scroll to position [0, 0]
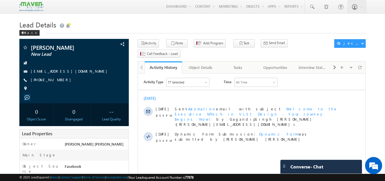
click at [238, 64] on div "Tasks" at bounding box center [238, 67] width 28 height 7
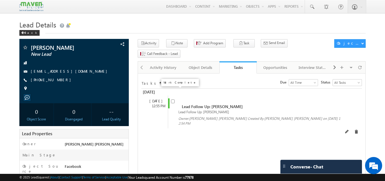
click at [173, 99] on input "checkbox" at bounding box center [173, 101] width 4 height 4
checkbox input "false"
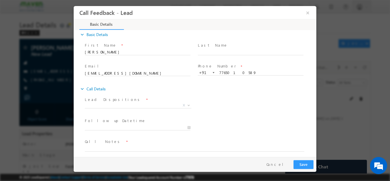
scroll to position [9, 0]
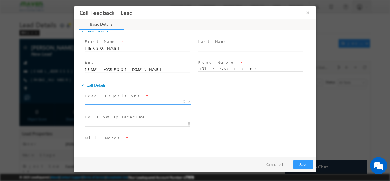
click at [147, 101] on span "X" at bounding box center [138, 101] width 106 height 6
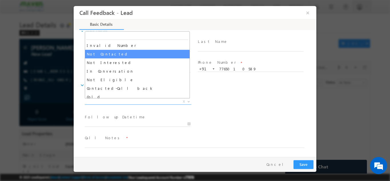
scroll to position [34, 0]
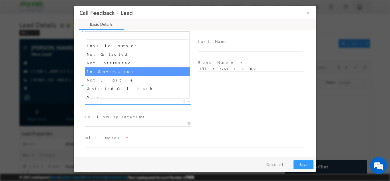
select select "In Conversation"
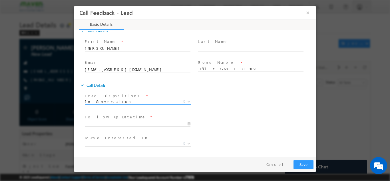
click at [136, 119] on span "Follow up Datetime *" at bounding box center [137, 117] width 105 height 6
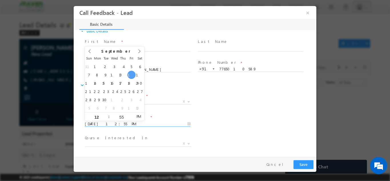
click at [134, 122] on input "[DATE] 12:55 PM" at bounding box center [138, 124] width 106 height 6
type input "13/09/2025 12:55 PM"
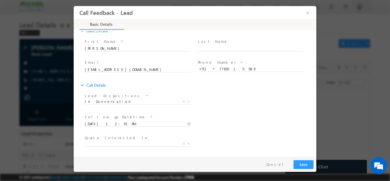
click at [235, 102] on div "Lead Dispositions * Prospect Interested Re-enquired Invalid Number Not Contacte…" at bounding box center [200, 101] width 233 height 21
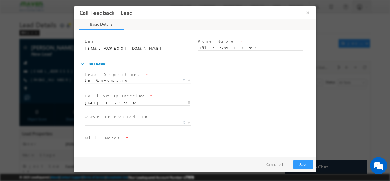
scroll to position [23, 0]
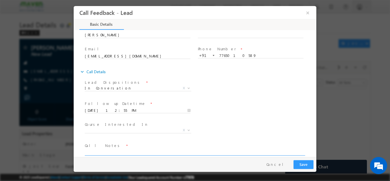
click at [157, 149] on textarea at bounding box center [194, 151] width 219 height 7
paste textarea "done btech in ece having 2 years exp. wotking in delhi pitch for iit roorkee pd…"
type textarea "done btech in ece having 2 years exp. wotking in delhi pitch for iit roorkee pd…"
click at [144, 129] on span "X" at bounding box center [138, 130] width 106 height 6
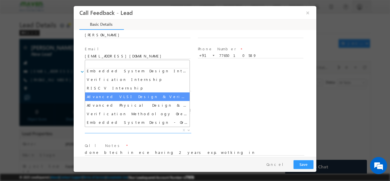
scroll to position [106, 0]
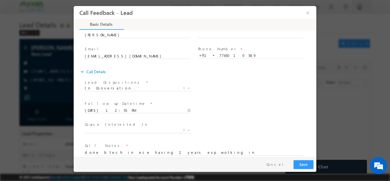
click at [219, 94] on div "Lead Dispositions * Prospect Interested Re-enquired Invalid Number Not Contacte…" at bounding box center [200, 88] width 233 height 21
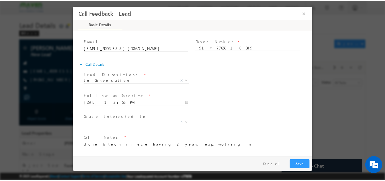
scroll to position [0, 0]
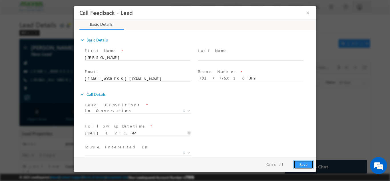
click at [302, 163] on button "Save" at bounding box center [303, 163] width 20 height 9
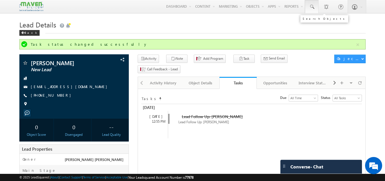
click span
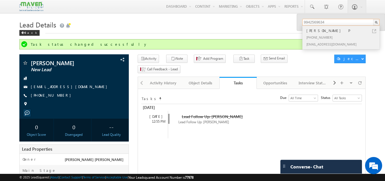
type input "9942569634"
click div "+91-9942569634"
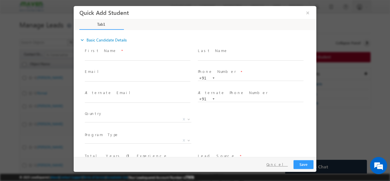
click at [280, 165] on button "Cancel" at bounding box center [277, 164] width 30 height 8
